Goal: Check status

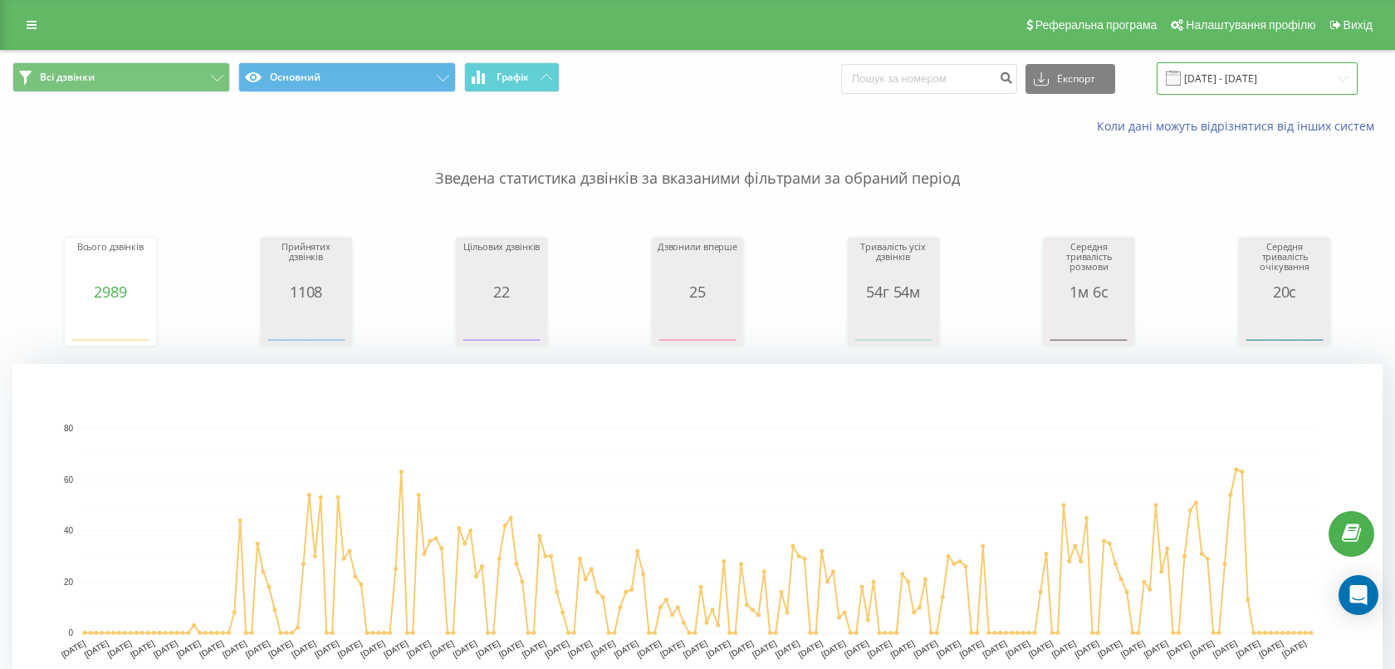
click at [1241, 78] on input "[DATE] - [DATE]" at bounding box center [1257, 78] width 201 height 32
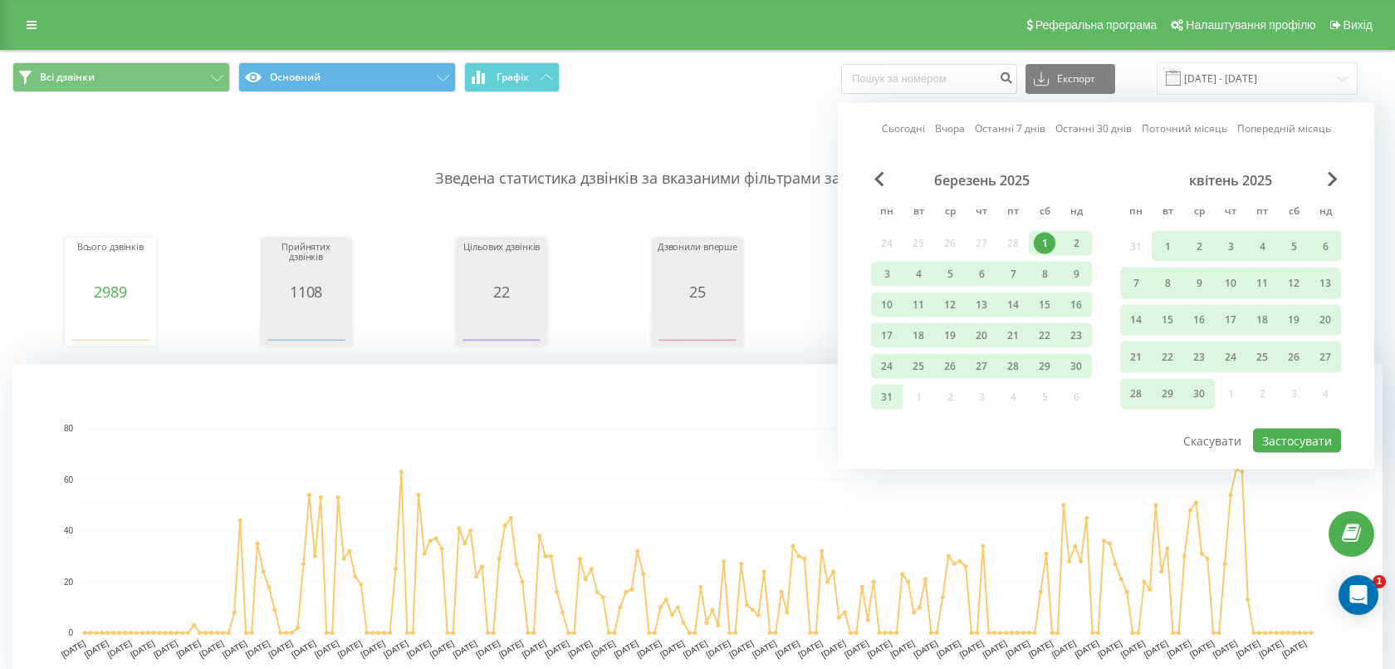
click at [1326, 184] on div "квітень 2025" at bounding box center [1230, 180] width 221 height 17
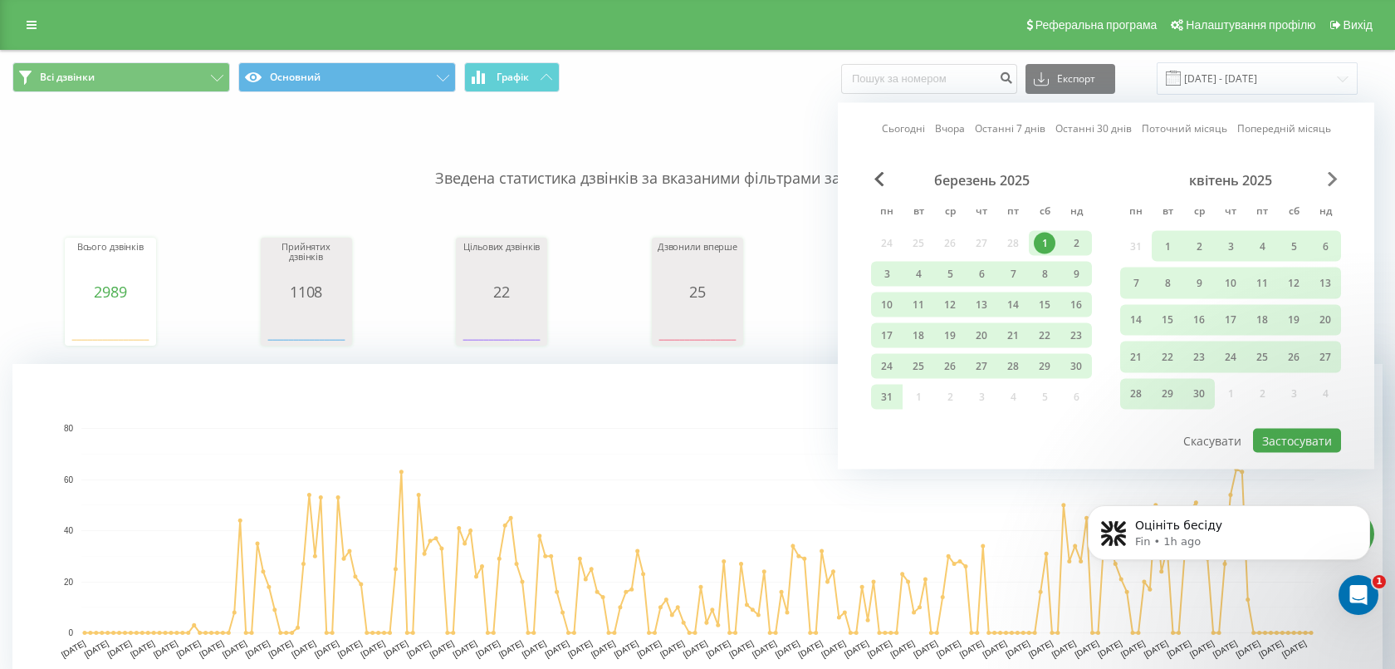
click at [1332, 175] on span "Next Month" at bounding box center [1333, 179] width 10 height 15
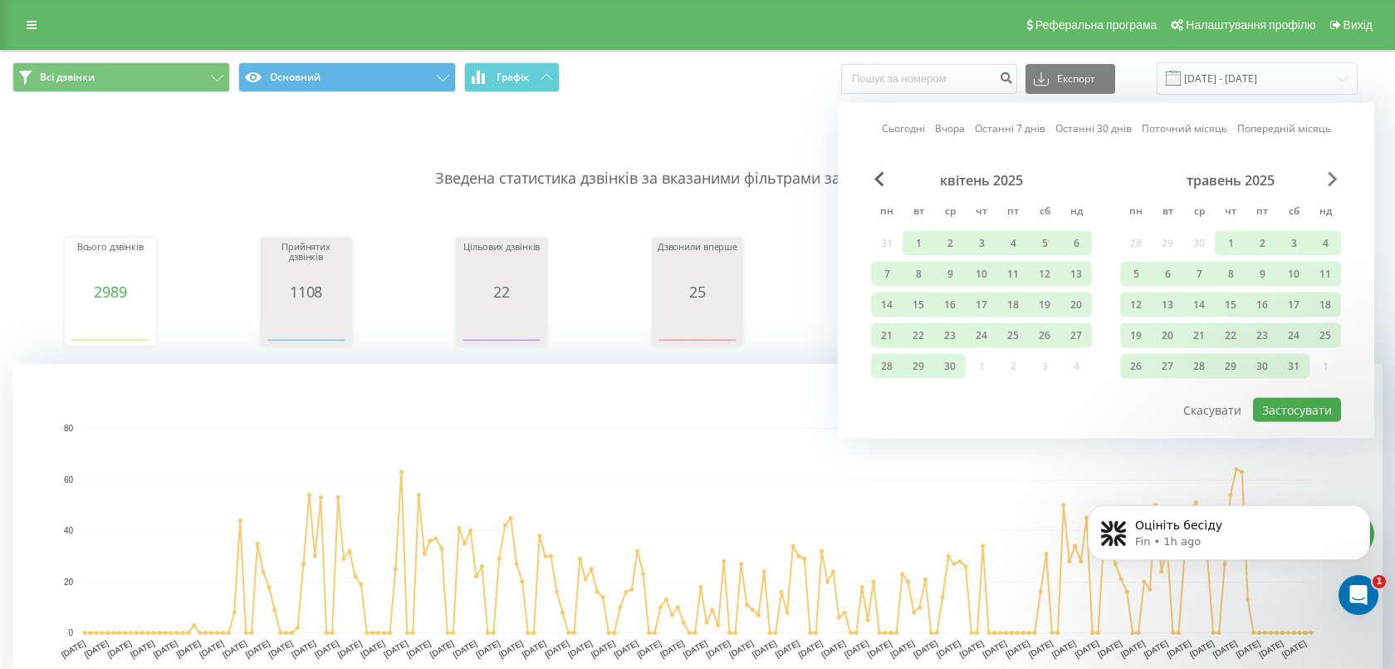
click at [1332, 175] on span "Next Month" at bounding box center [1333, 179] width 10 height 15
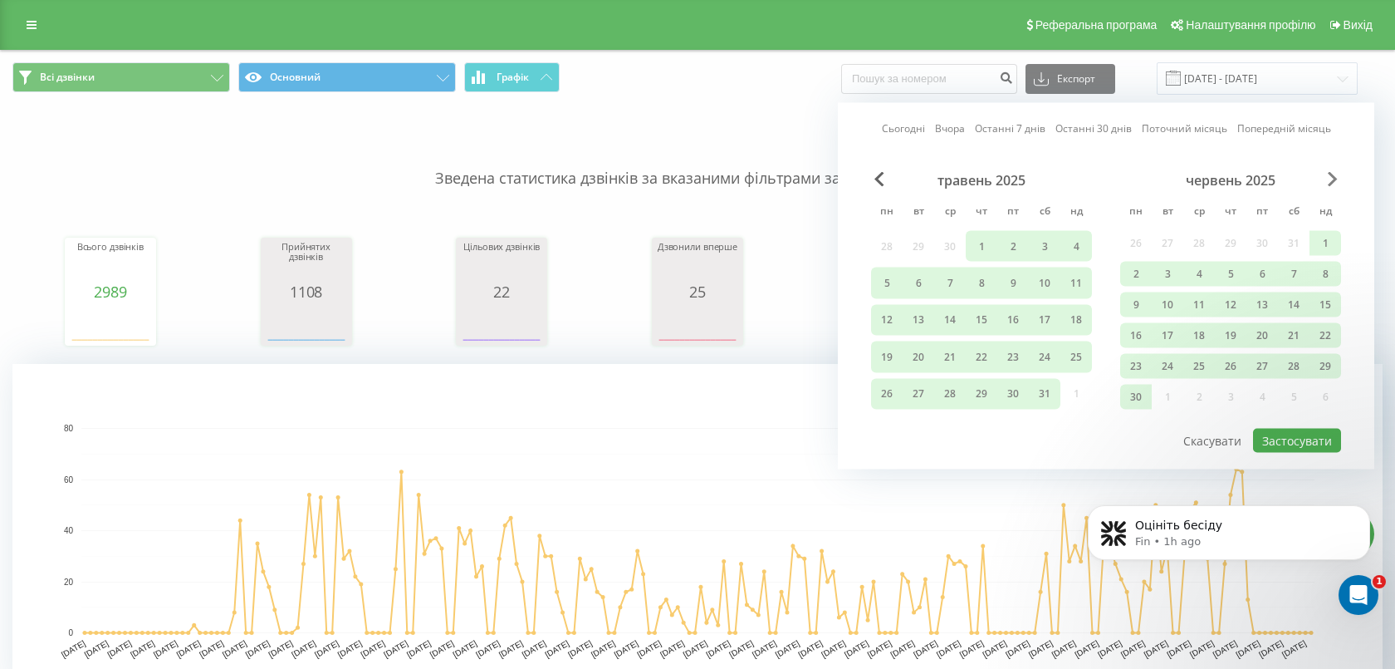
click at [1332, 175] on span "Next Month" at bounding box center [1333, 179] width 10 height 15
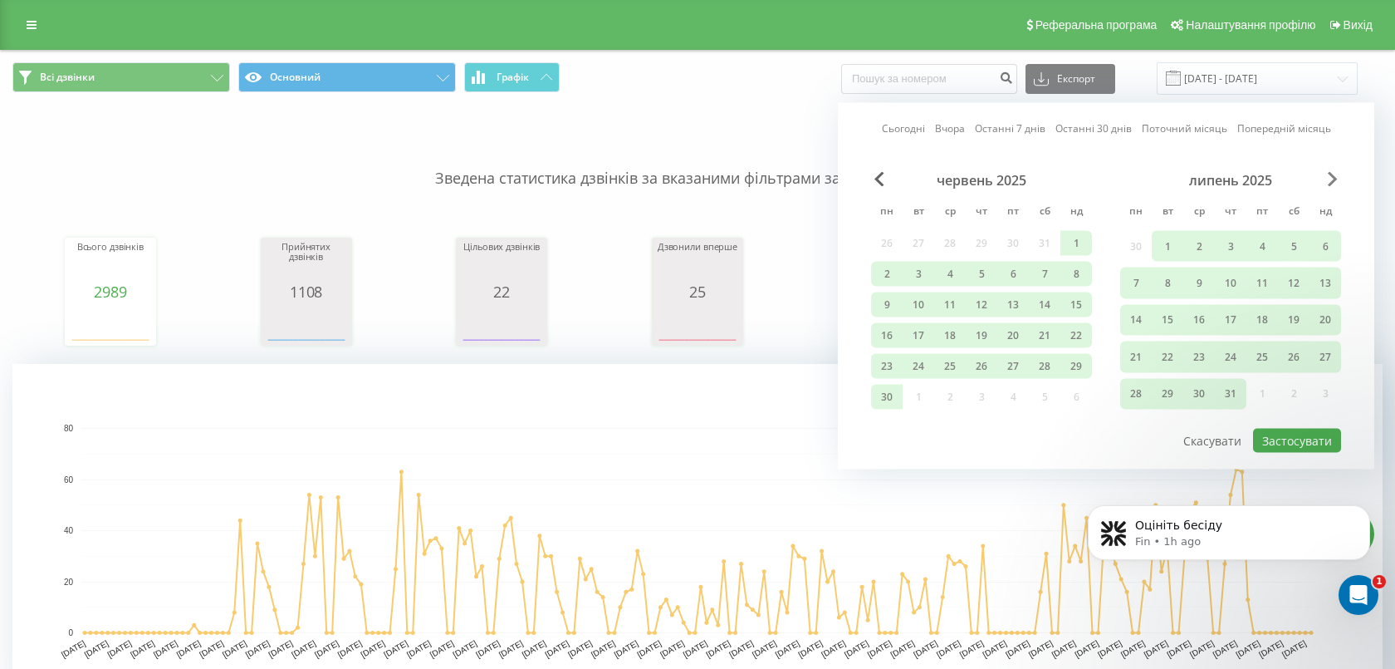
click at [1332, 175] on span "Next Month" at bounding box center [1333, 179] width 10 height 15
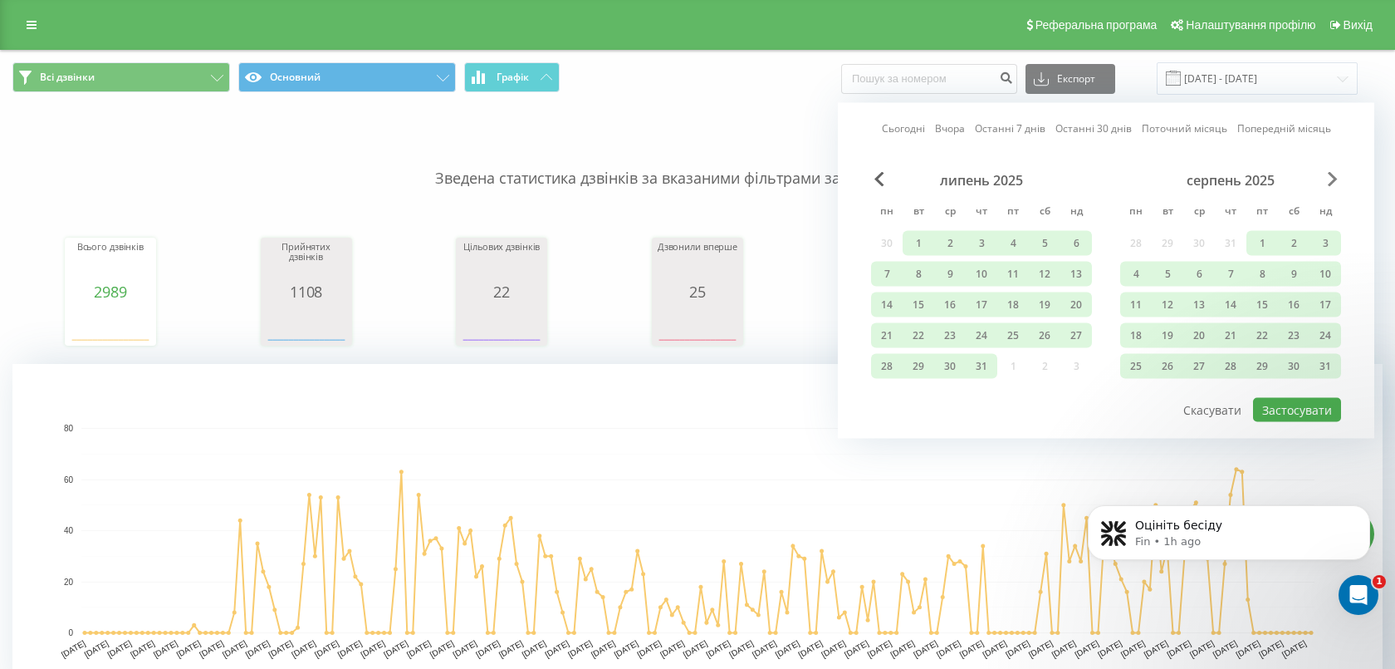
click at [1332, 175] on span "Next Month" at bounding box center [1333, 179] width 10 height 15
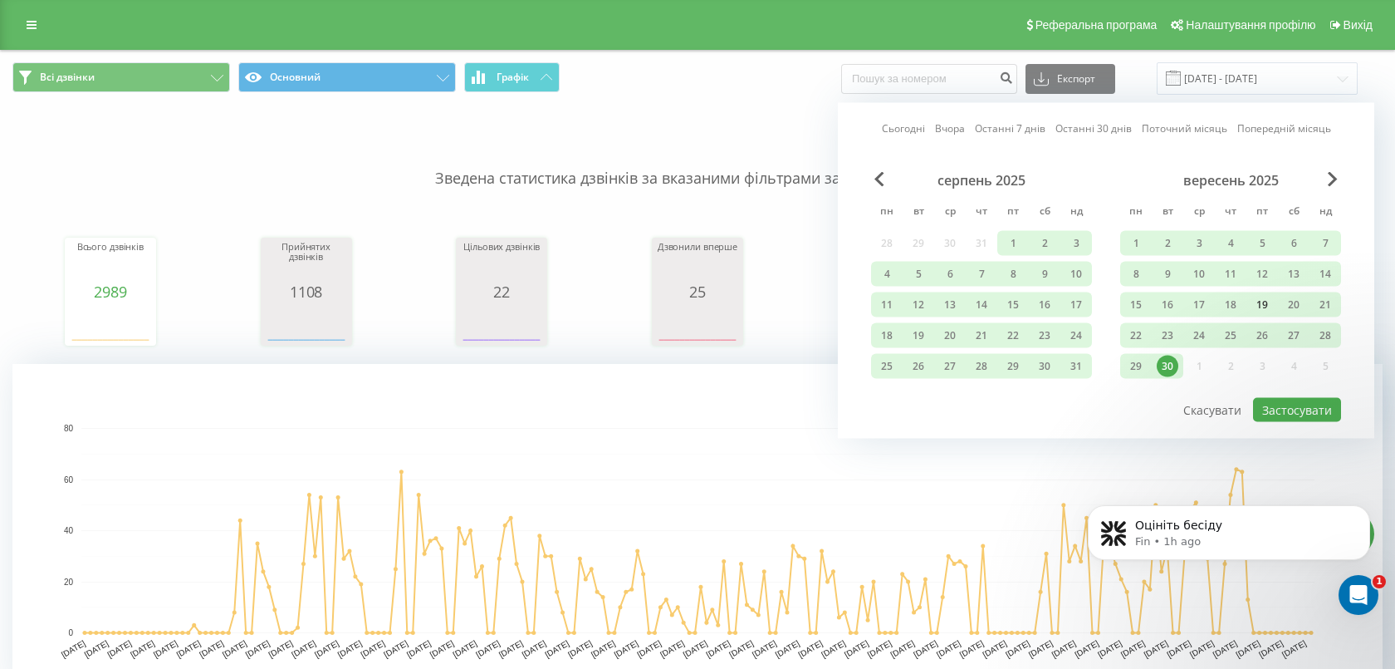
click at [1258, 292] on div "19" at bounding box center [1263, 304] width 32 height 25
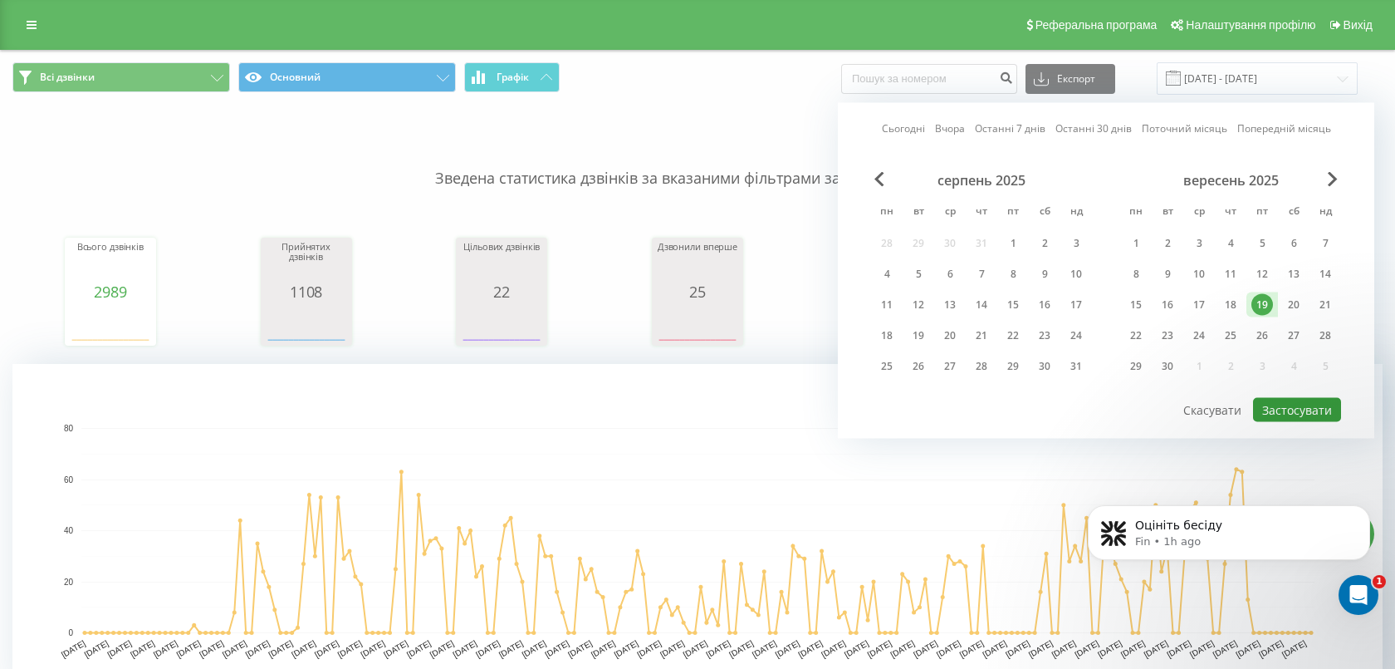
click at [1278, 399] on button "Застосувати" at bounding box center [1297, 410] width 88 height 24
type input "[DATE] - [DATE]"
